Goal: Check status: Check status

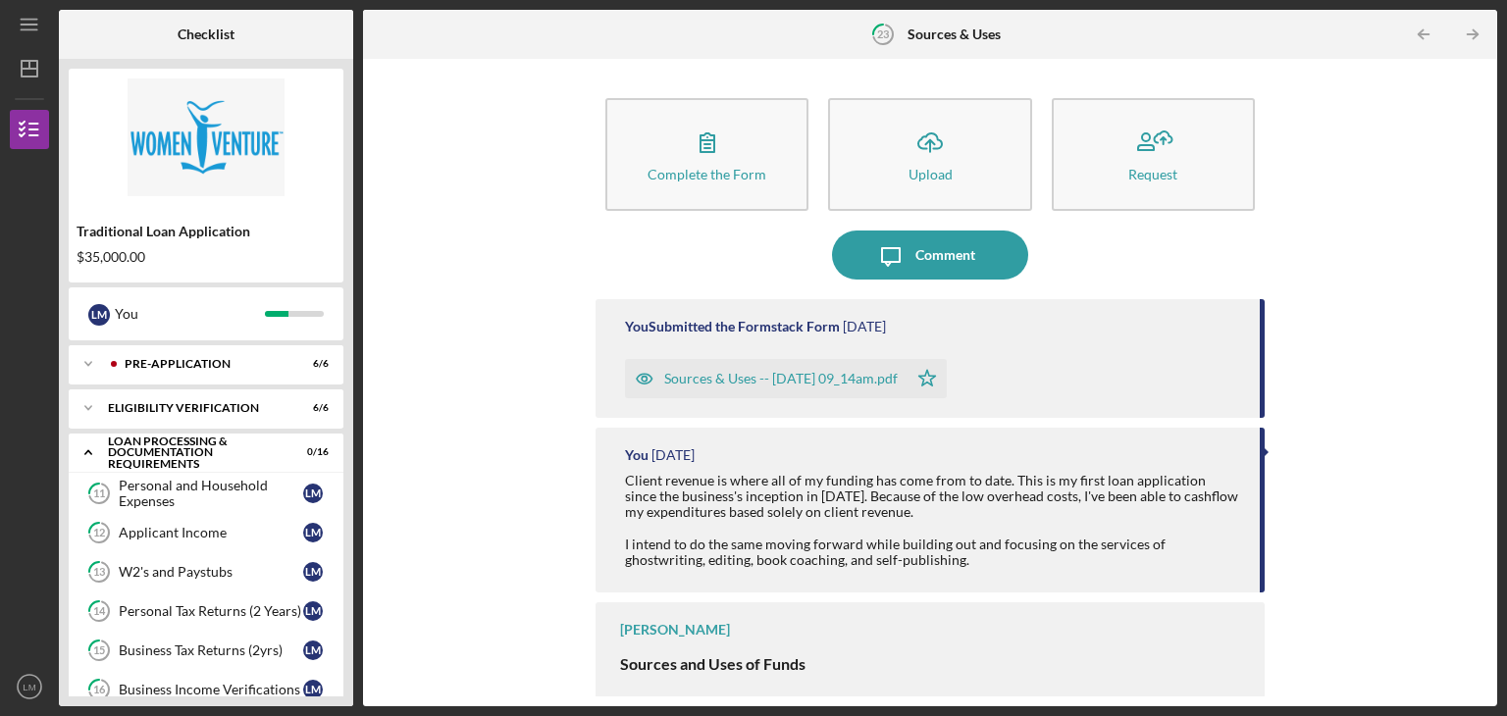
scroll to position [506, 0]
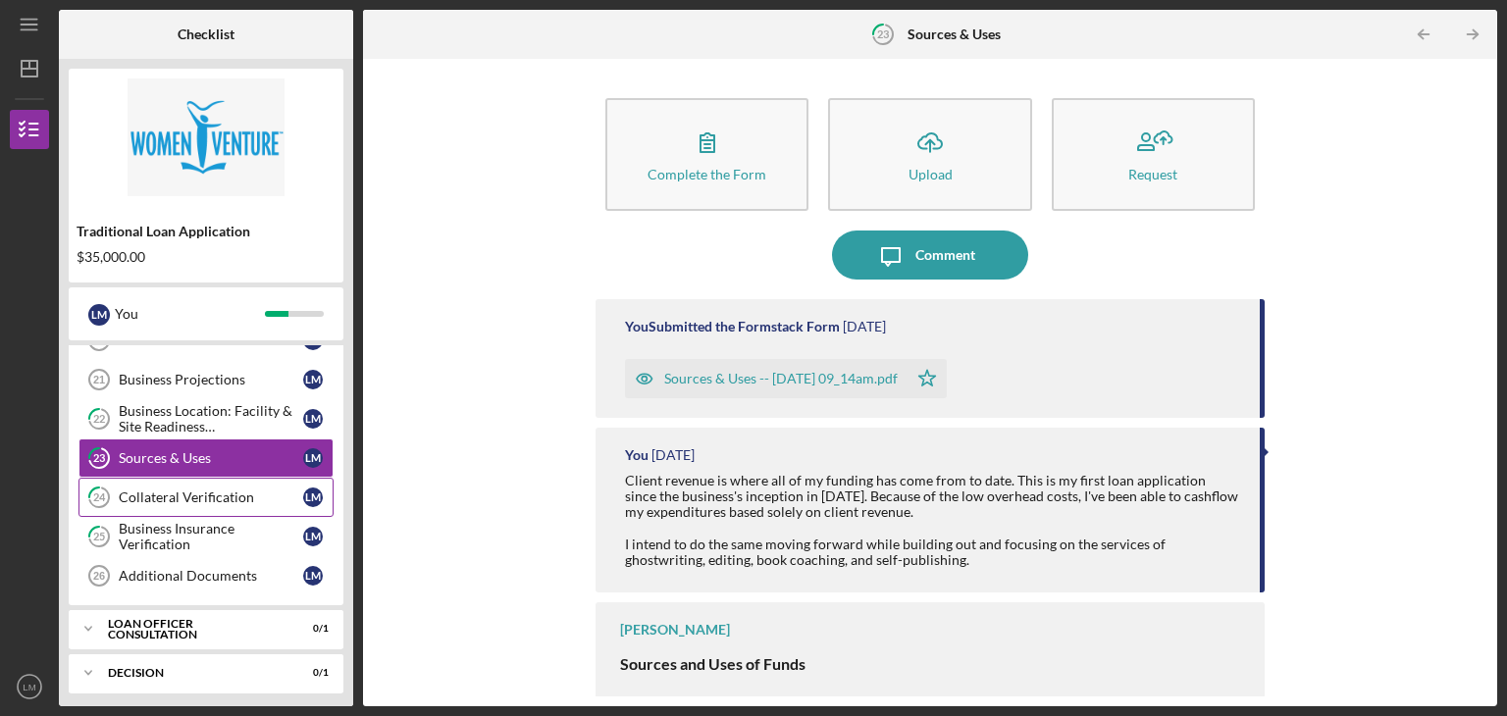
click at [214, 499] on link "24 Collateral Verification [PERSON_NAME]" at bounding box center [205, 497] width 255 height 39
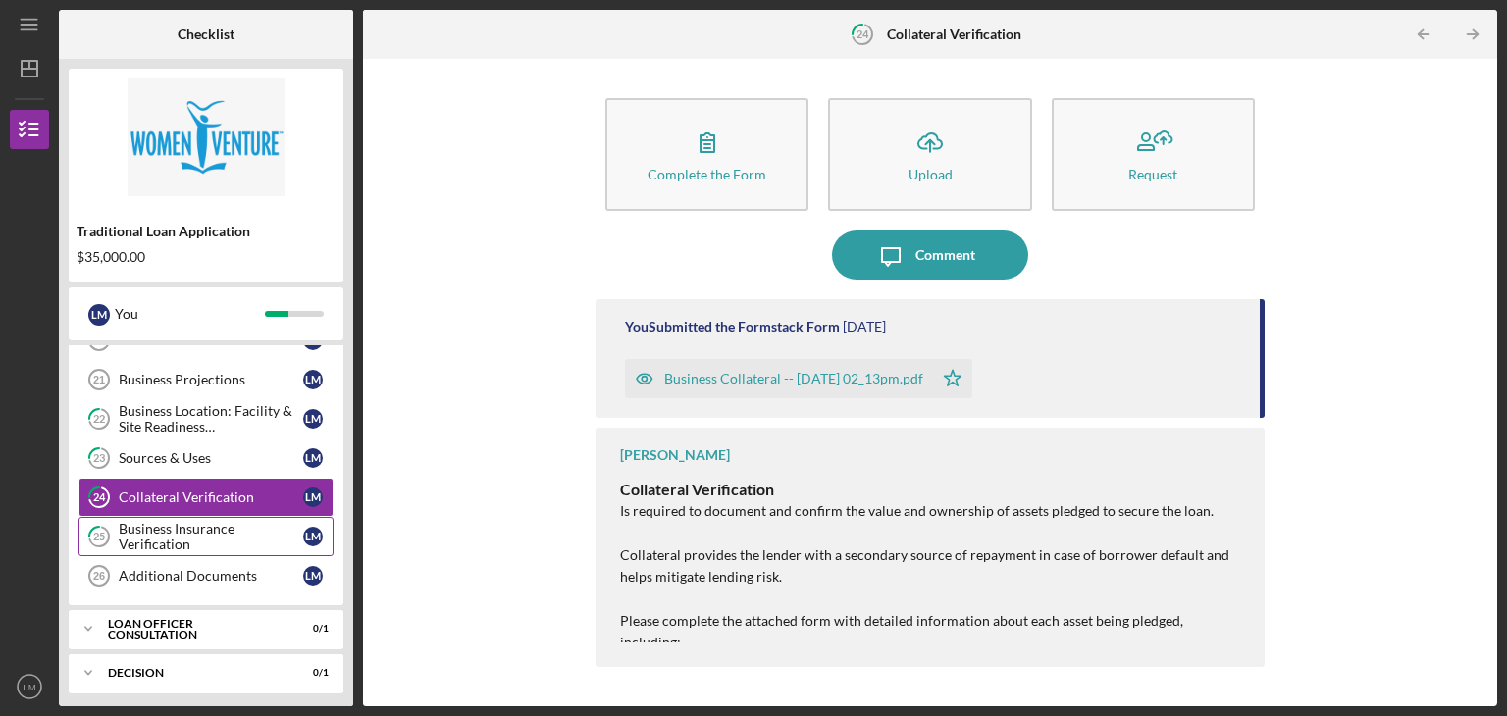
click at [177, 522] on div "Business Insurance Verification" at bounding box center [211, 536] width 184 height 31
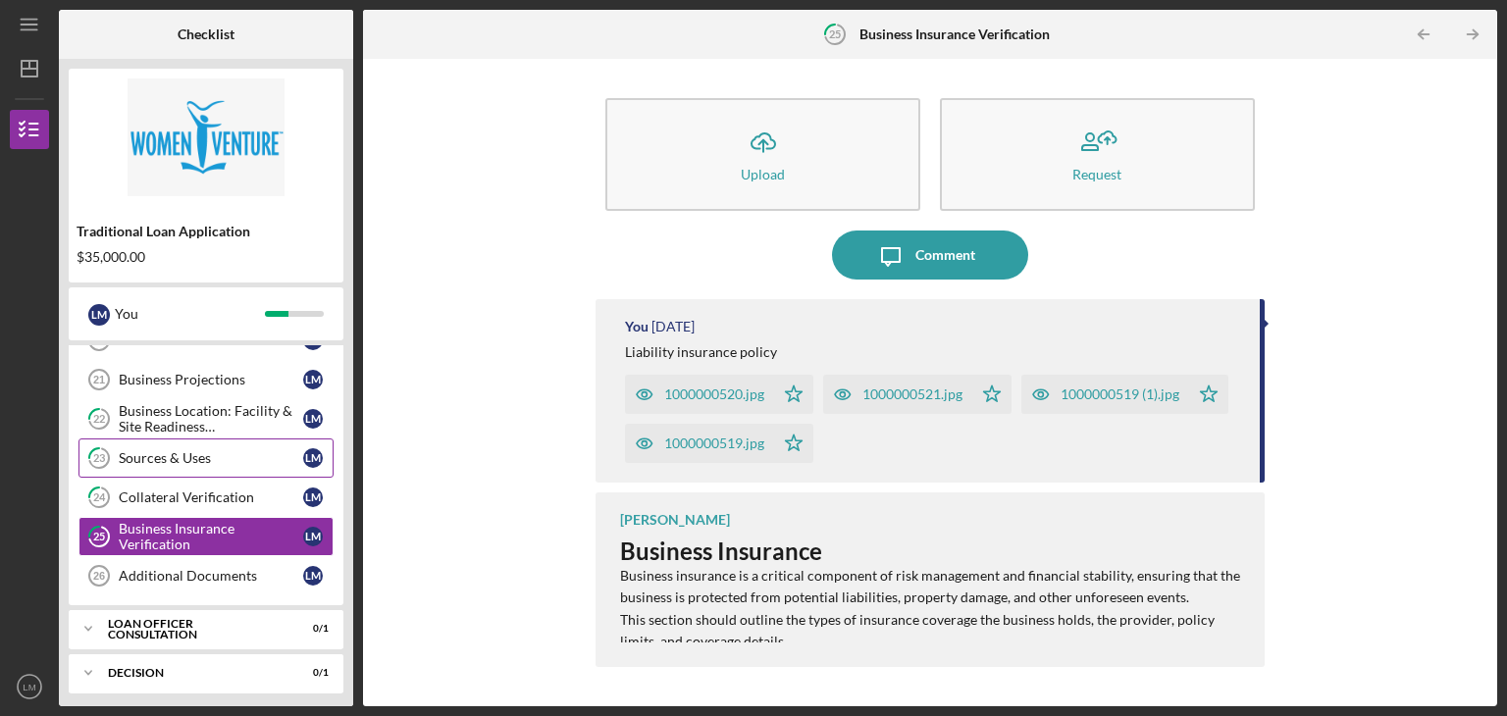
scroll to position [408, 0]
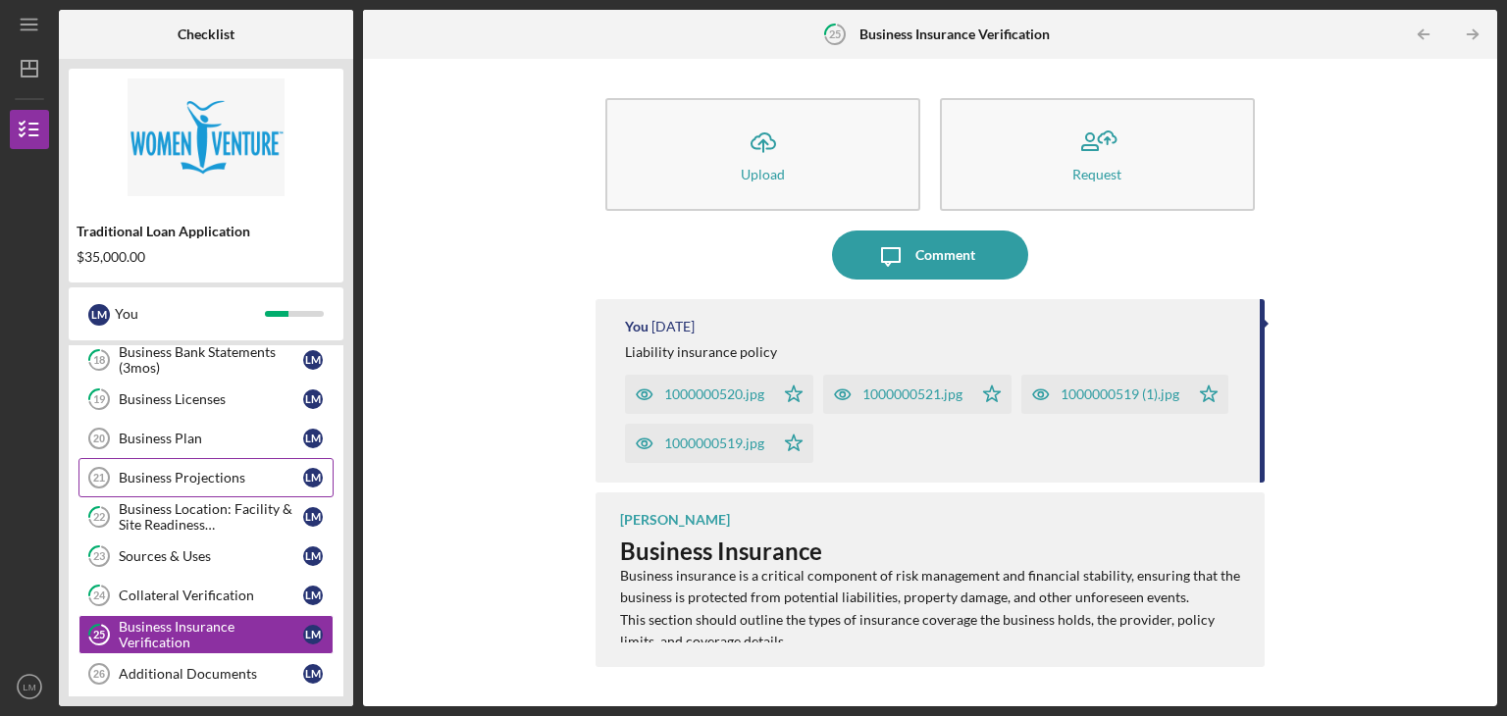
click at [216, 476] on div "Business Projections" at bounding box center [211, 478] width 184 height 16
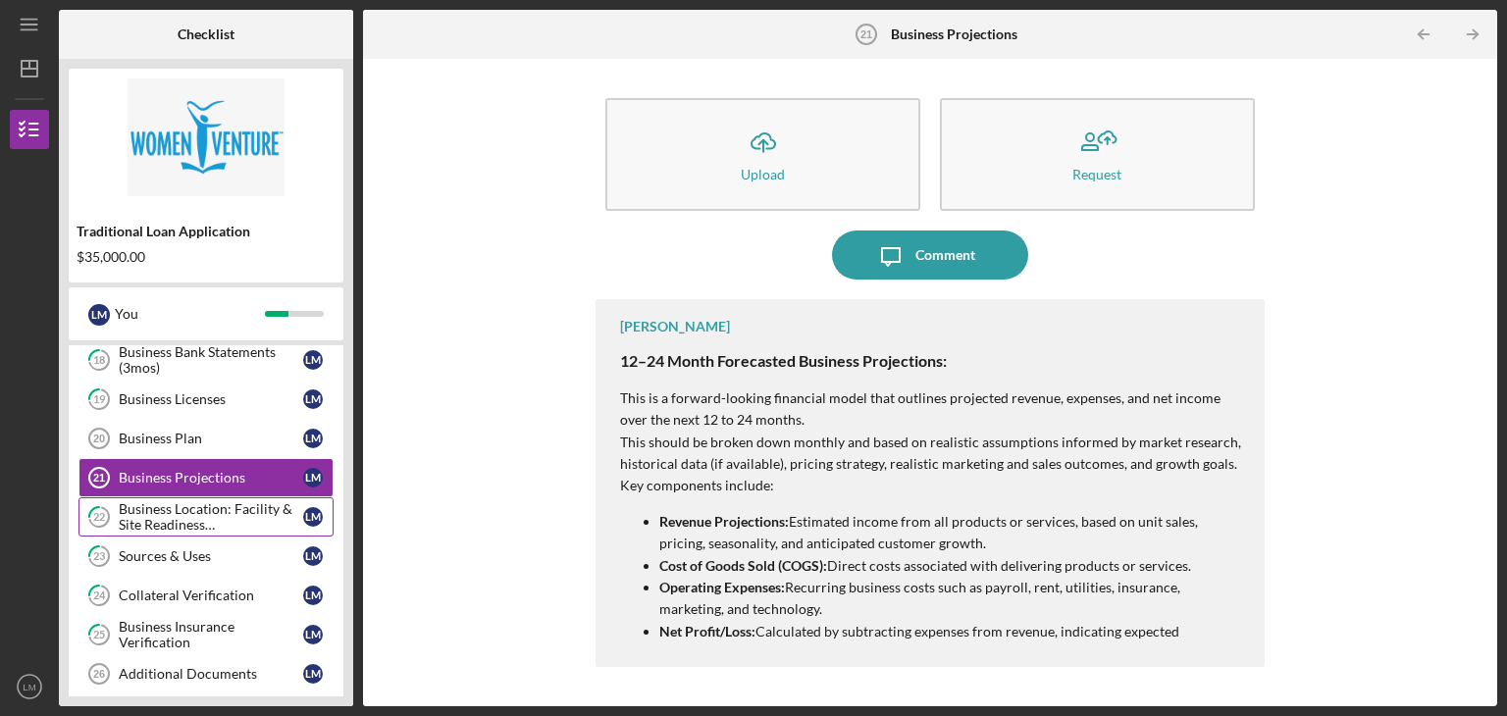
click at [226, 516] on div "Business Location: Facility & Site Readiness Documentation" at bounding box center [211, 516] width 184 height 31
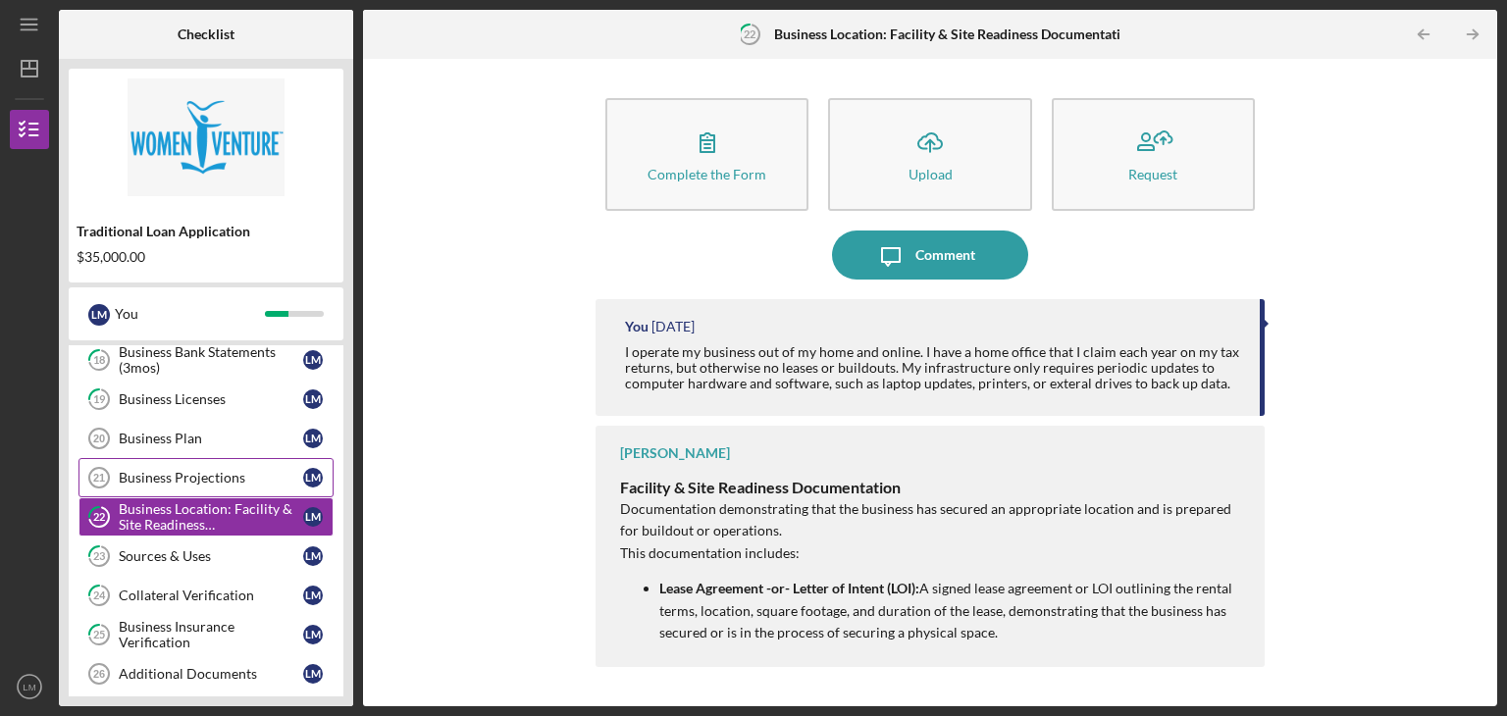
click at [201, 472] on div "Business Projections" at bounding box center [211, 478] width 184 height 16
